Goal: Task Accomplishment & Management: Complete application form

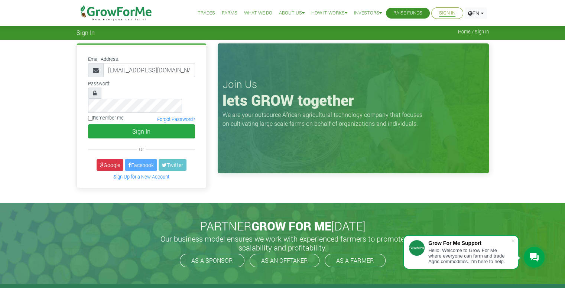
type input "[EMAIL_ADDRESS][DOMAIN_NAME]"
click at [89, 116] on input "Remember me" at bounding box center [90, 118] width 5 height 5
checkbox input "true"
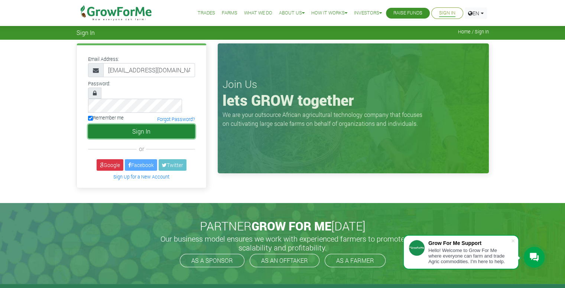
click at [132, 124] on button "Sign In" at bounding box center [141, 131] width 107 height 14
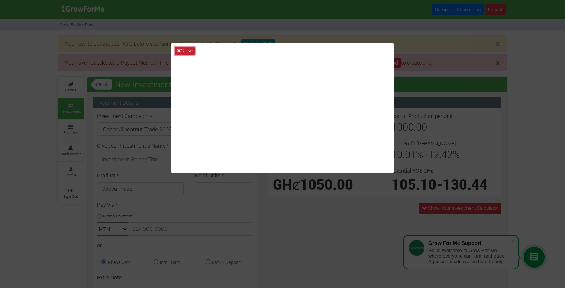
click at [183, 48] on button "Close" at bounding box center [185, 51] width 20 height 8
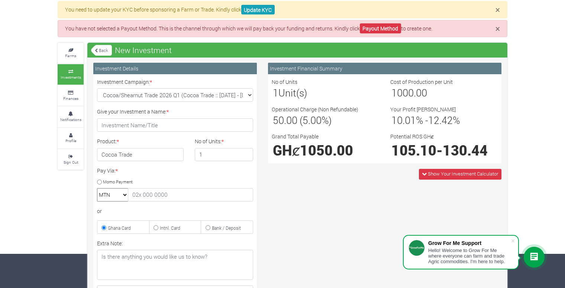
scroll to position [34, 0]
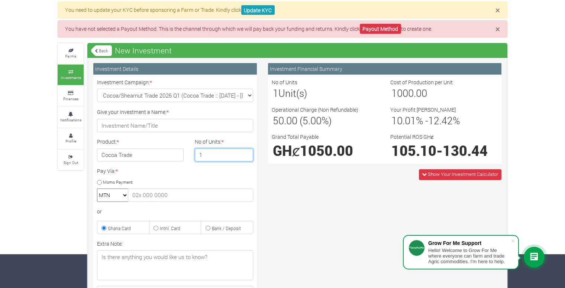
click at [207, 153] on input "1" at bounding box center [224, 155] width 59 height 13
click at [246, 152] on input "2" at bounding box center [224, 155] width 59 height 13
click at [244, 155] on input "1" at bounding box center [224, 155] width 59 height 13
type input "2"
click at [246, 152] on input "2" at bounding box center [224, 155] width 59 height 13
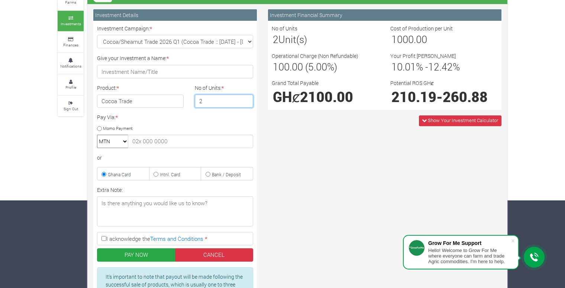
scroll to position [87, 0]
